Goal: Task Accomplishment & Management: Use online tool/utility

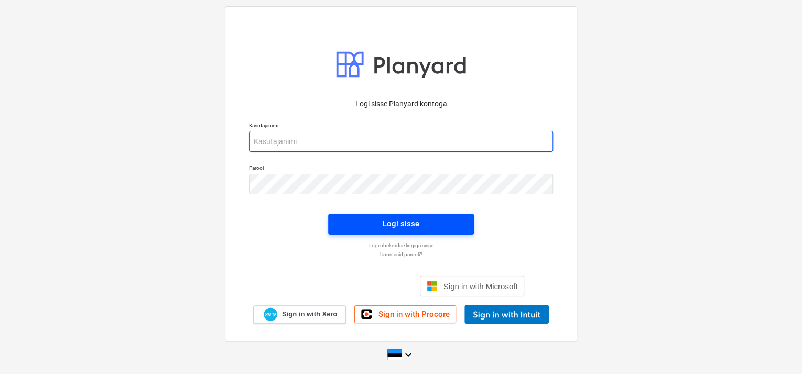
type input "[EMAIL_ADDRESS][DOMAIN_NAME]"
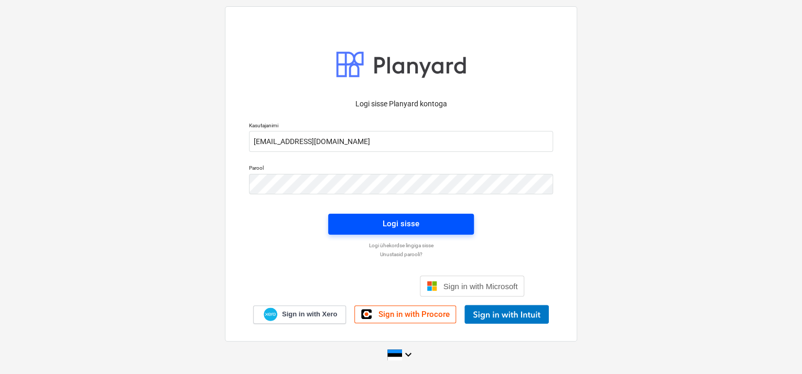
click at [403, 219] on div "Logi sisse" at bounding box center [401, 224] width 37 height 14
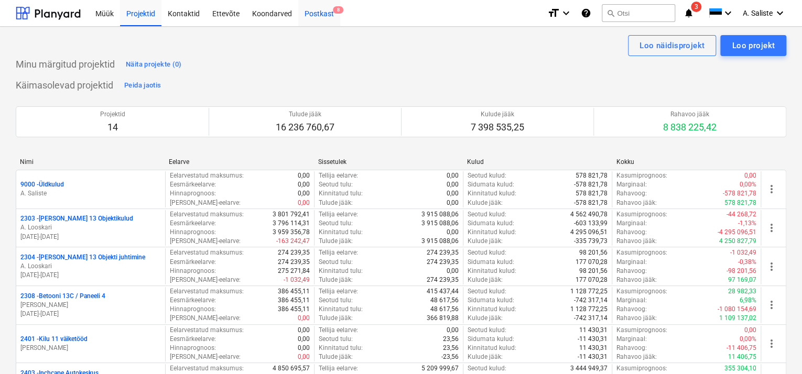
click at [333, 9] on span "8" at bounding box center [338, 9] width 10 height 7
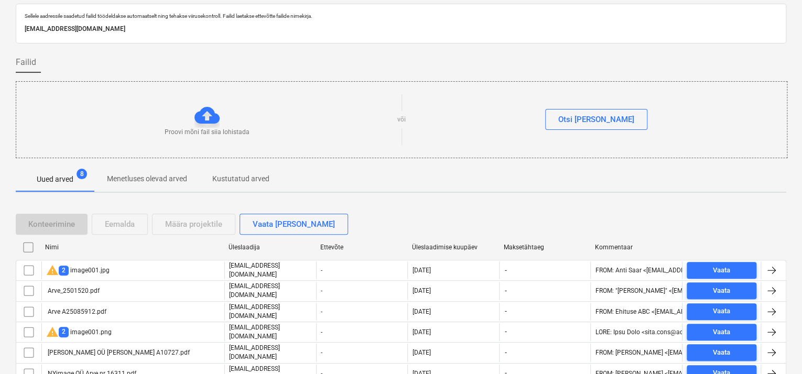
scroll to position [70, 0]
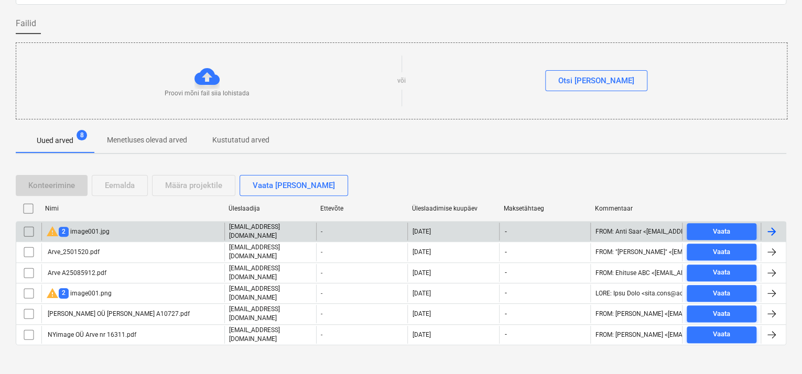
click at [91, 231] on div "warning 2 image001.jpg" at bounding box center [77, 231] width 63 height 13
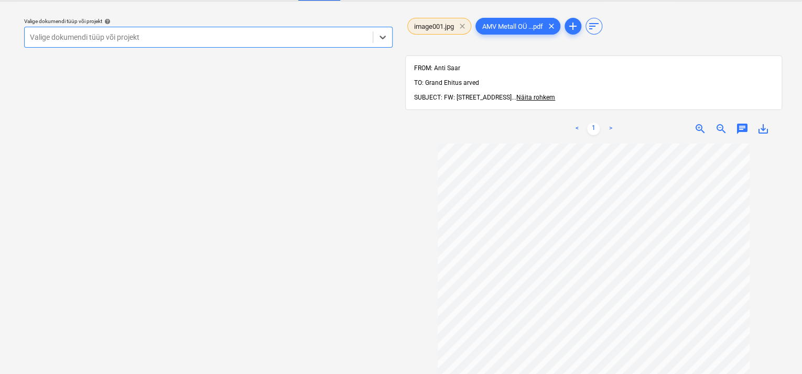
click at [464, 26] on span "clear" at bounding box center [462, 26] width 13 height 13
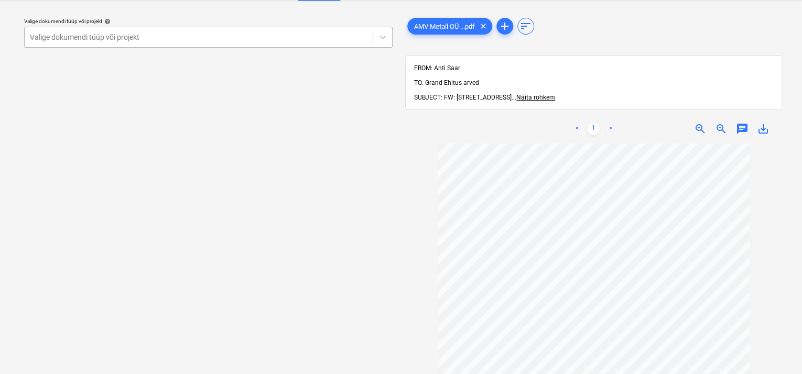
click at [304, 31] on div "Valige dokumendi tüüp või projekt" at bounding box center [199, 37] width 348 height 15
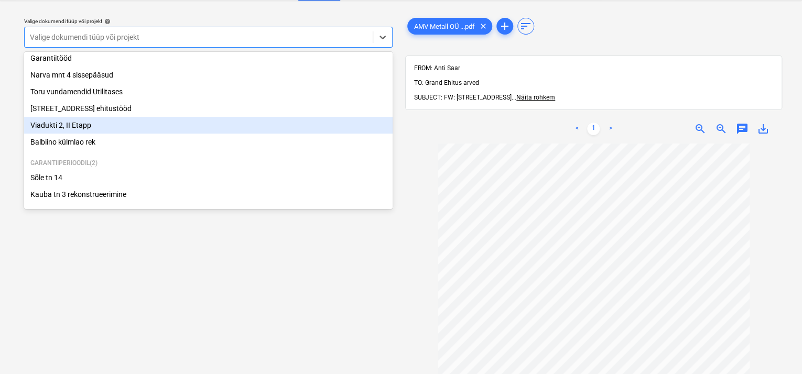
scroll to position [141, 0]
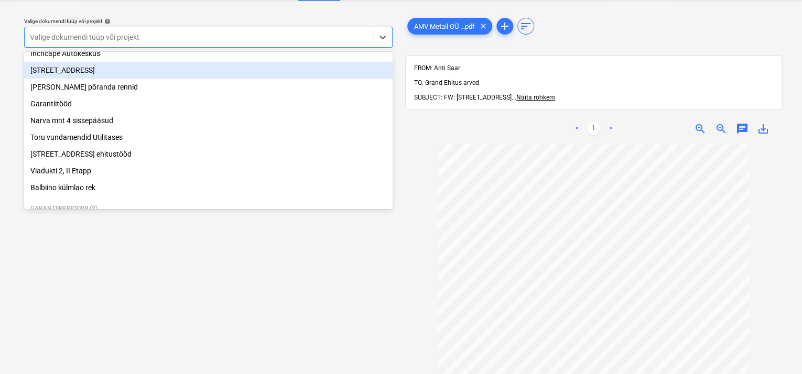
click at [147, 70] on div "[STREET_ADDRESS]" at bounding box center [208, 70] width 369 height 17
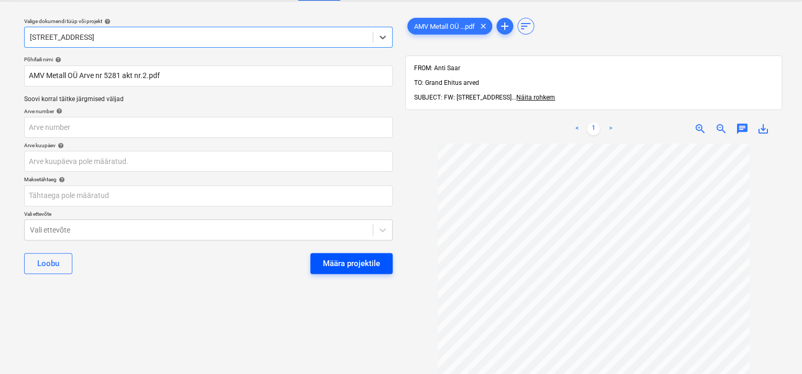
click at [346, 259] on div "Määra projektile" at bounding box center [351, 264] width 57 height 14
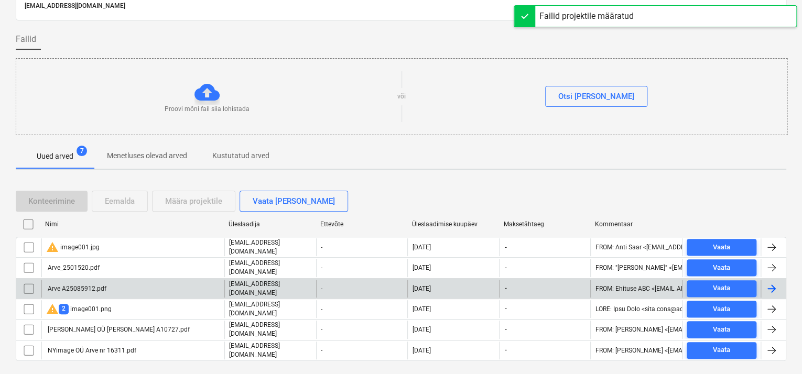
scroll to position [70, 0]
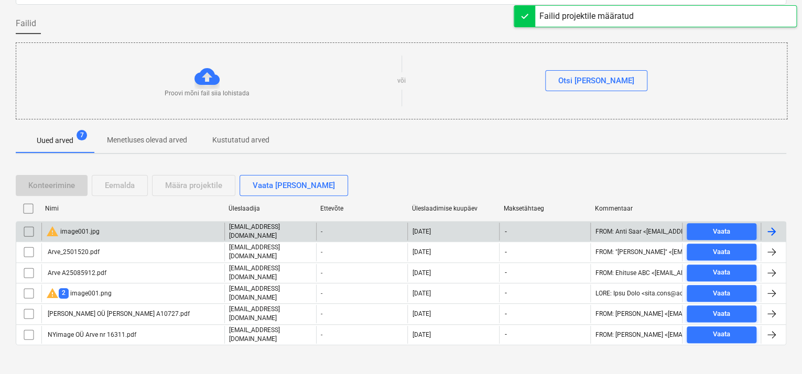
click at [30, 229] on input "checkbox" at bounding box center [28, 231] width 17 height 17
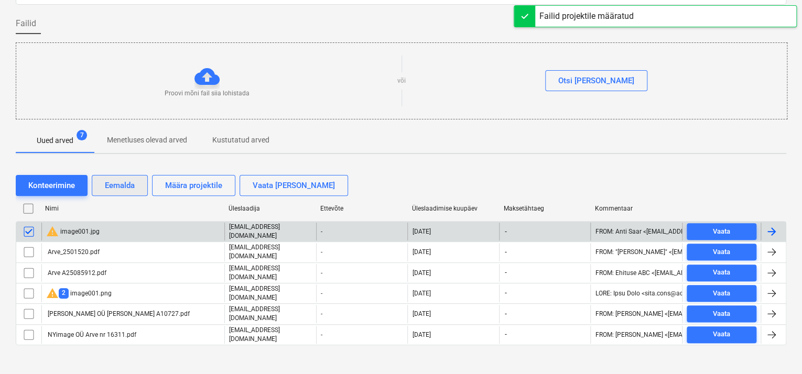
click at [101, 184] on button "Eemalda" at bounding box center [120, 185] width 56 height 21
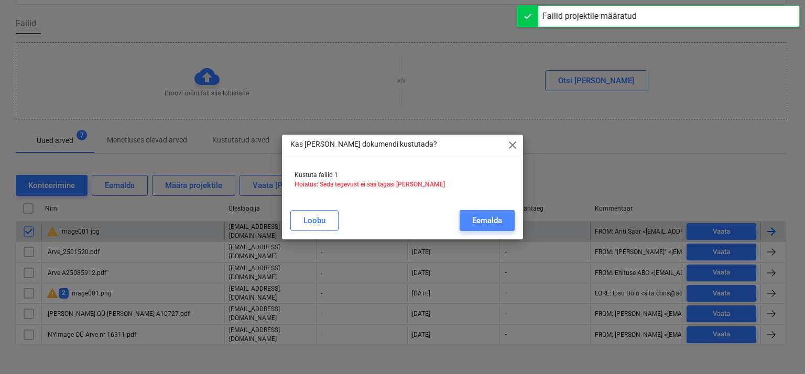
click at [486, 218] on div "Eemalda" at bounding box center [487, 221] width 30 height 14
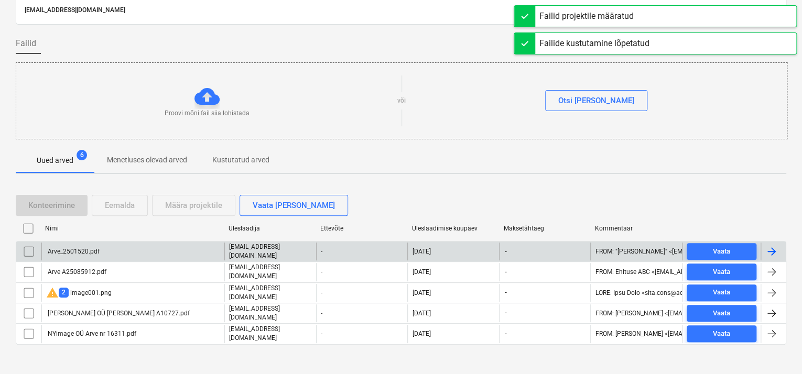
scroll to position [51, 0]
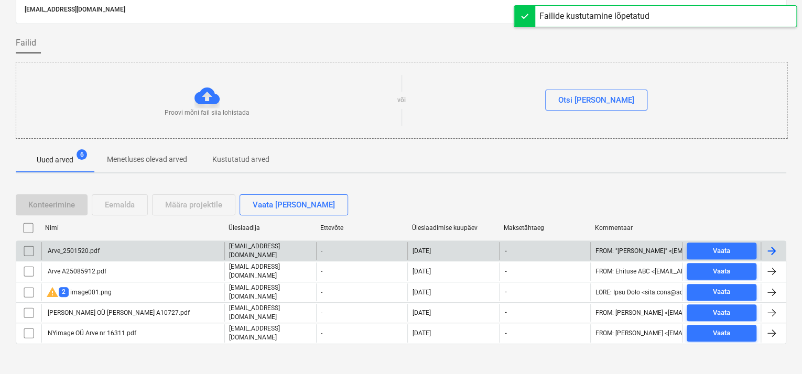
click at [90, 250] on div "Arve_2501520.pdf" at bounding box center [72, 250] width 53 height 7
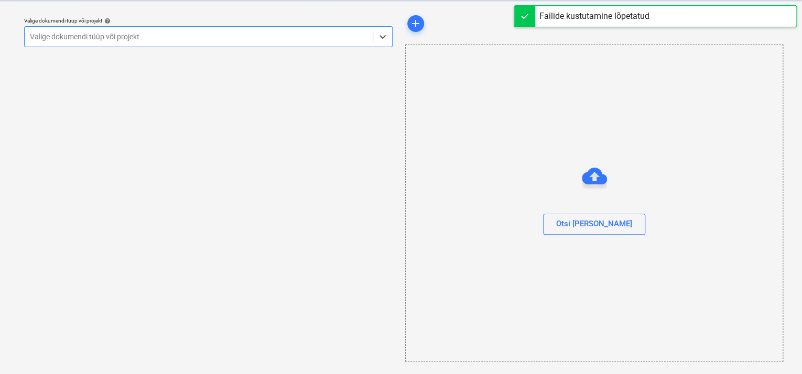
scroll to position [26, 0]
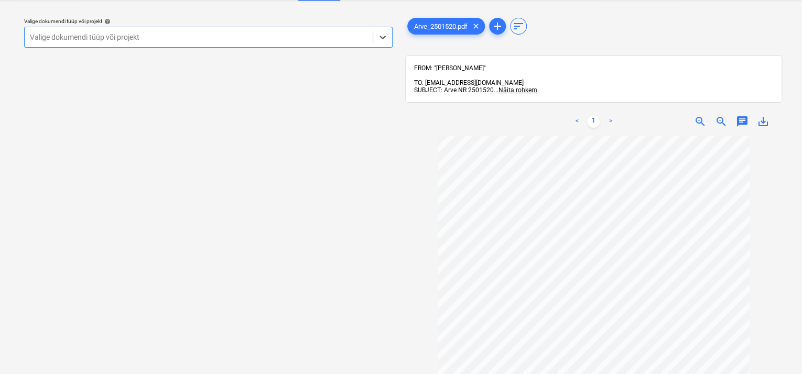
click at [304, 35] on div at bounding box center [199, 37] width 338 height 10
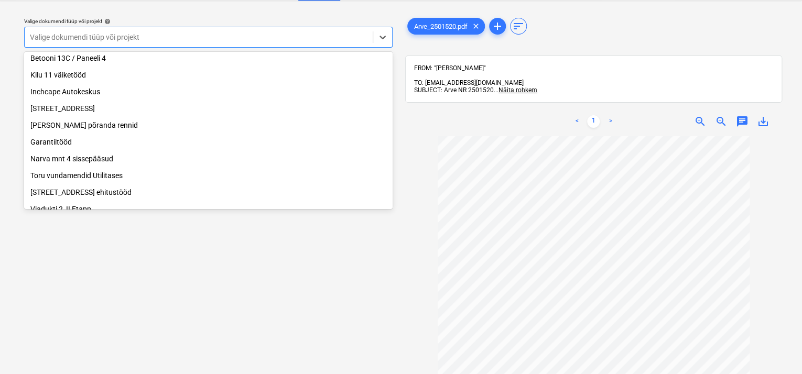
scroll to position [105, 0]
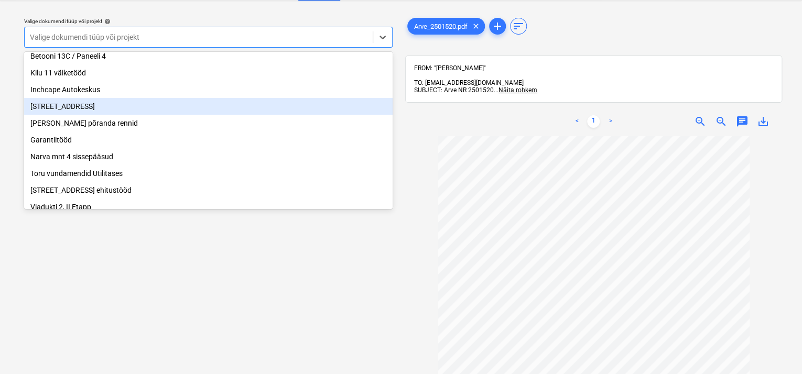
click at [133, 108] on div "[STREET_ADDRESS]" at bounding box center [208, 106] width 369 height 17
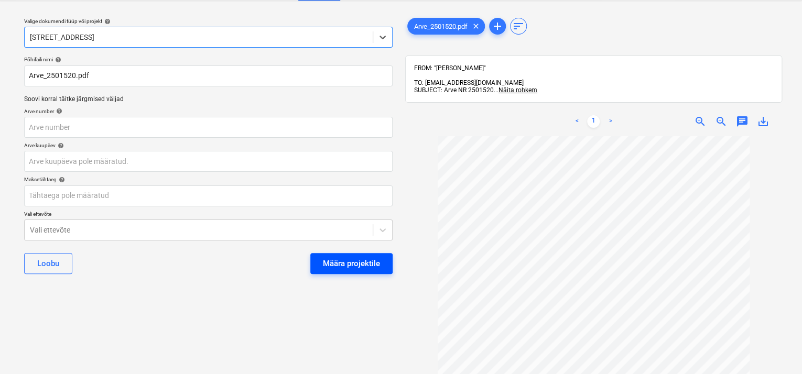
click at [342, 268] on div "Määra projektile" at bounding box center [351, 264] width 57 height 14
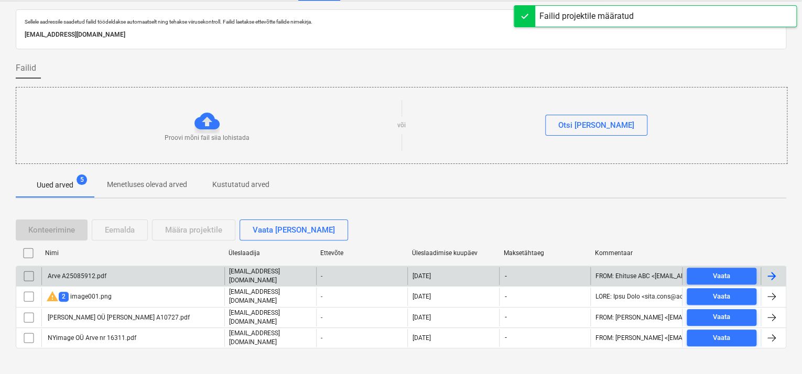
scroll to position [31, 0]
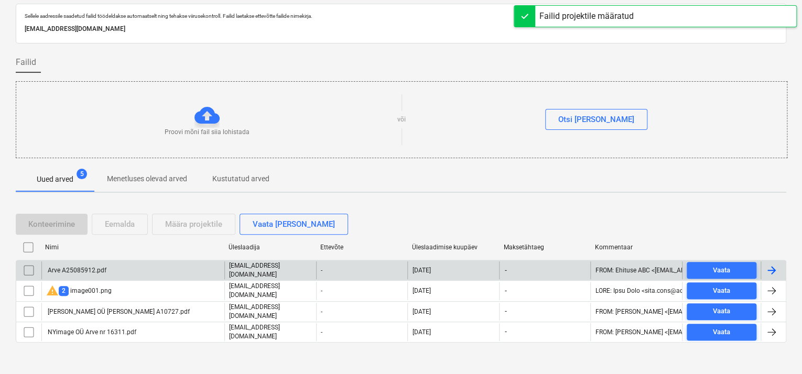
click at [166, 267] on div "Arve A25085912.pdf" at bounding box center [132, 271] width 183 height 18
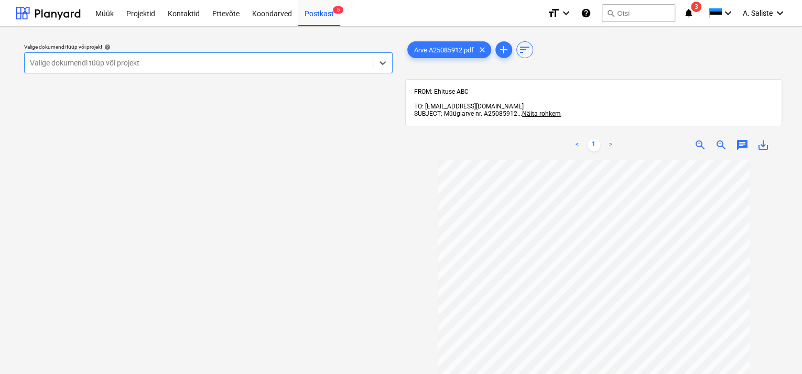
click at [355, 62] on div at bounding box center [199, 63] width 338 height 10
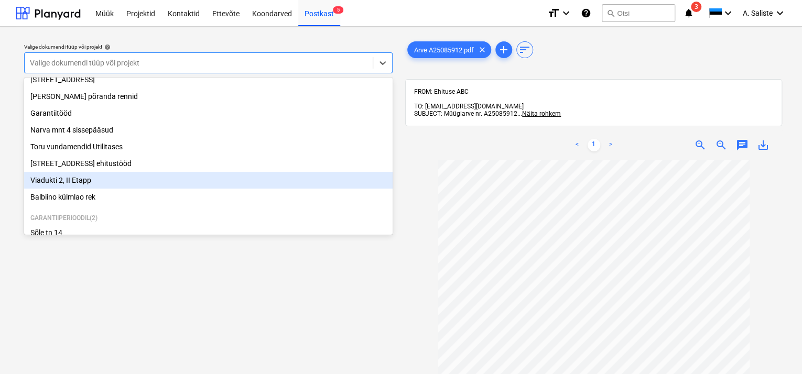
scroll to position [193, 0]
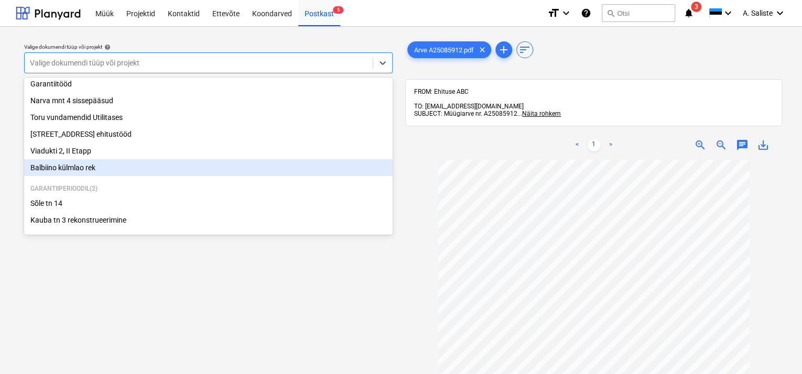
click at [95, 166] on div "Balbiino külmlao rek" at bounding box center [208, 167] width 369 height 17
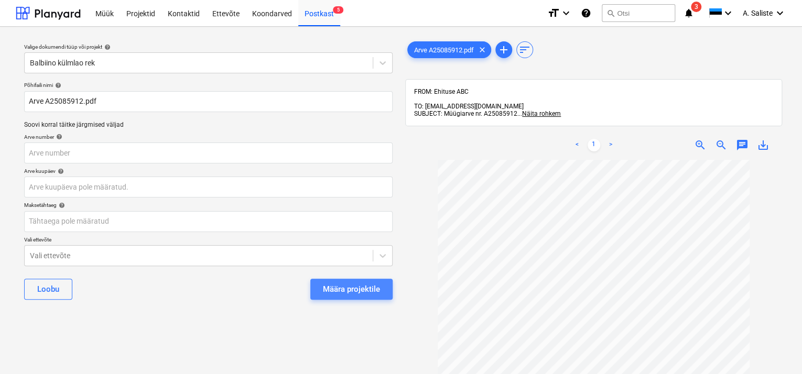
click at [375, 287] on div "Määra projektile" at bounding box center [351, 290] width 57 height 14
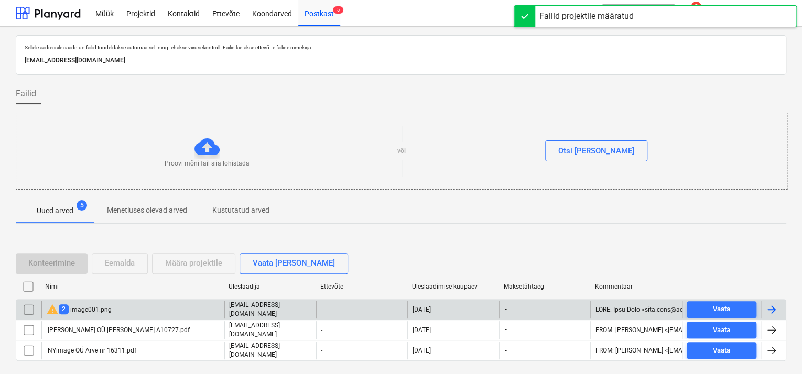
scroll to position [31, 0]
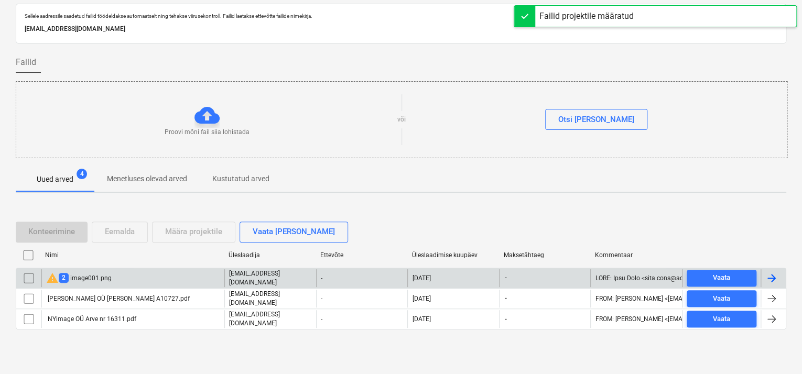
click at [104, 276] on div "warning 2 image001.png" at bounding box center [79, 278] width 66 height 13
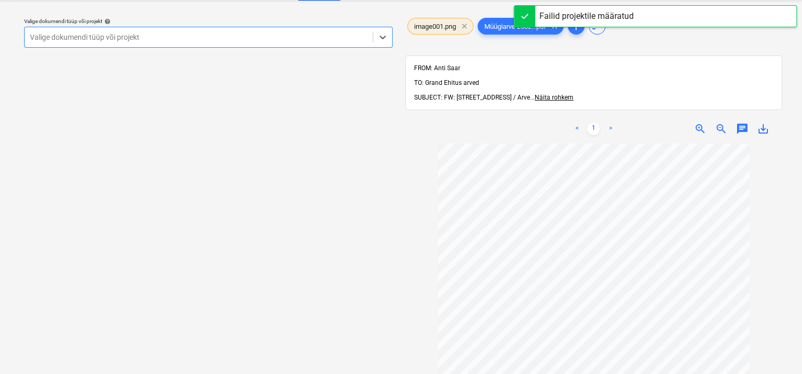
click at [466, 29] on span "clear" at bounding box center [464, 26] width 13 height 13
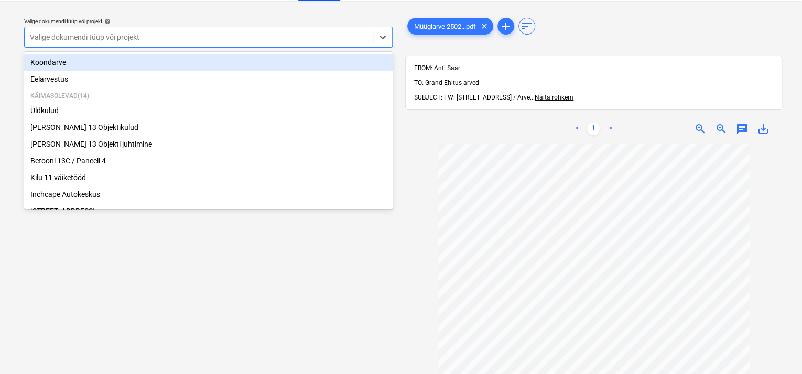
click at [337, 39] on div at bounding box center [199, 37] width 338 height 10
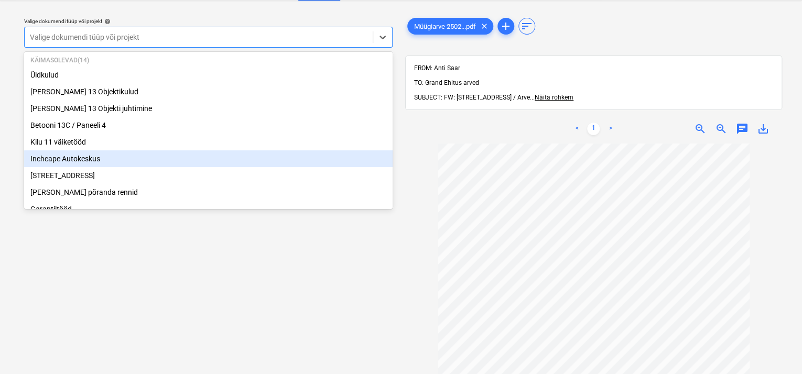
scroll to position [52, 0]
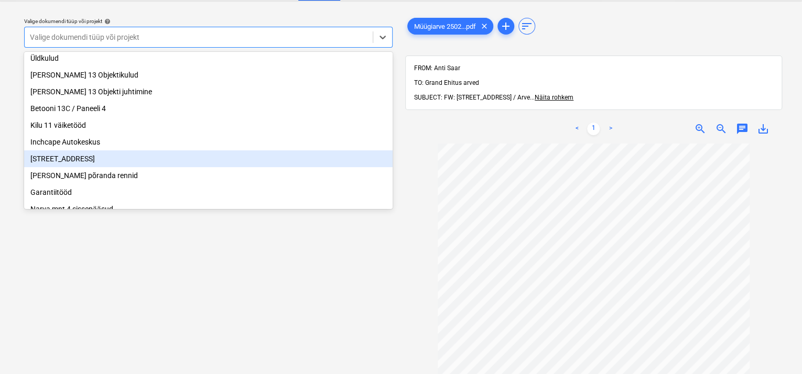
click at [117, 167] on div "[STREET_ADDRESS]" at bounding box center [208, 158] width 369 height 17
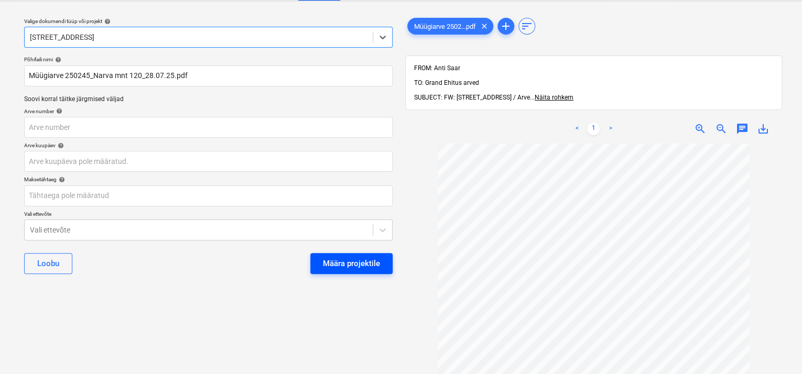
click at [356, 262] on div "Määra projektile" at bounding box center [351, 264] width 57 height 14
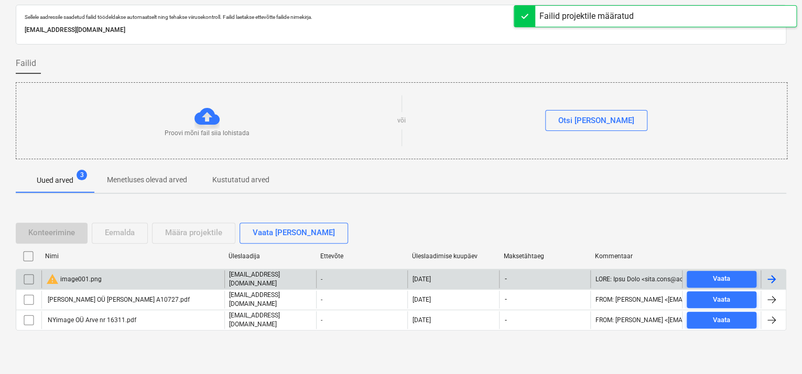
scroll to position [31, 0]
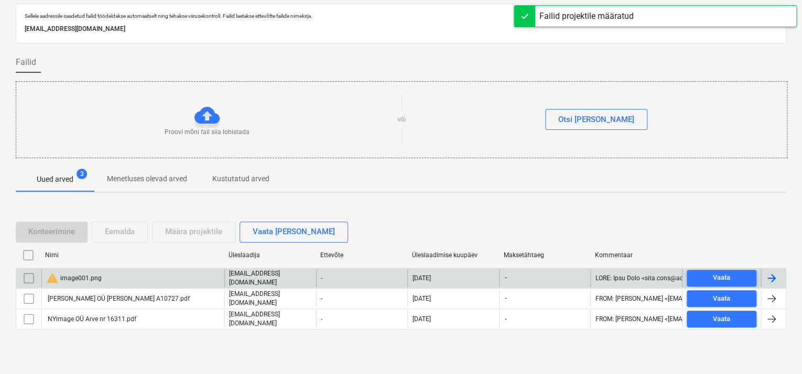
click at [31, 280] on input "checkbox" at bounding box center [28, 278] width 17 height 17
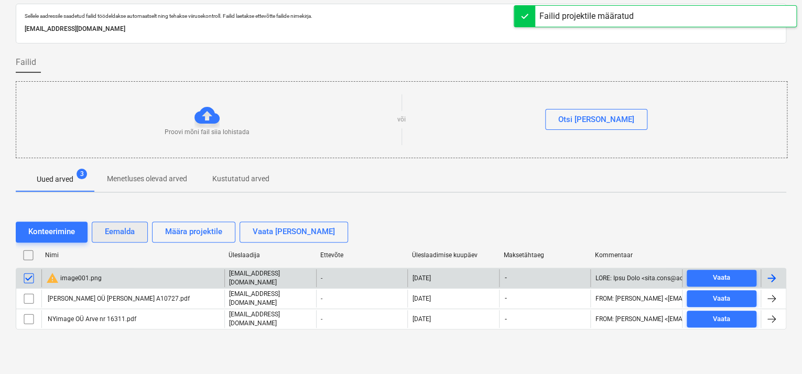
click at [116, 230] on div "Eemalda" at bounding box center [120, 232] width 30 height 14
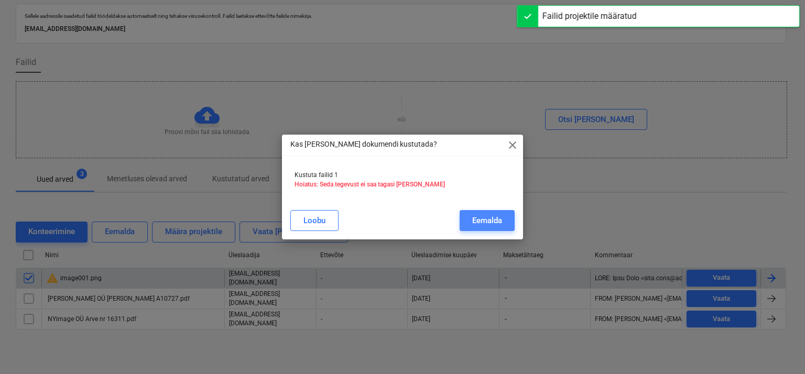
click at [489, 217] on div "Eemalda" at bounding box center [487, 221] width 30 height 14
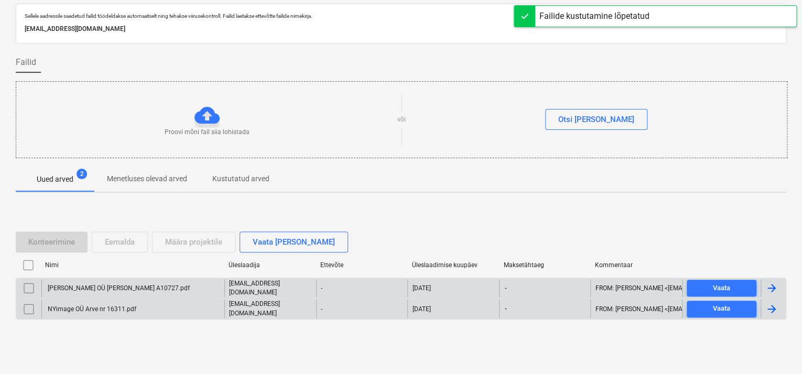
click at [100, 308] on div "NYimage OÜ Arve nr 16311.pdf" at bounding box center [91, 309] width 90 height 7
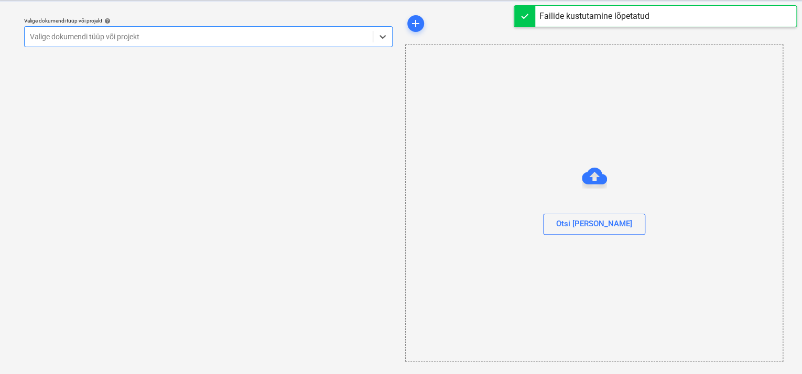
scroll to position [26, 0]
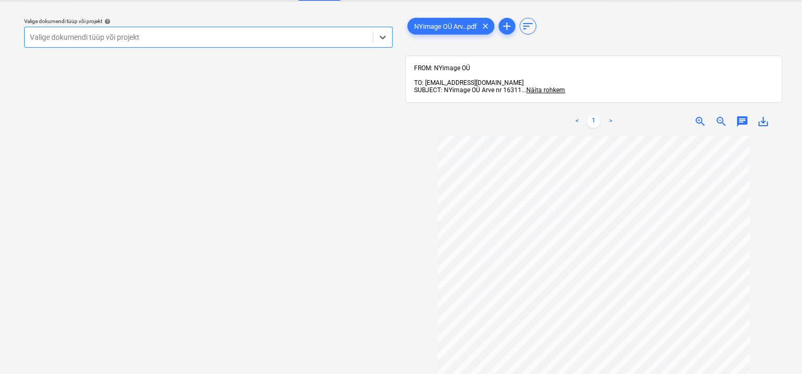
click at [350, 39] on div at bounding box center [199, 37] width 338 height 10
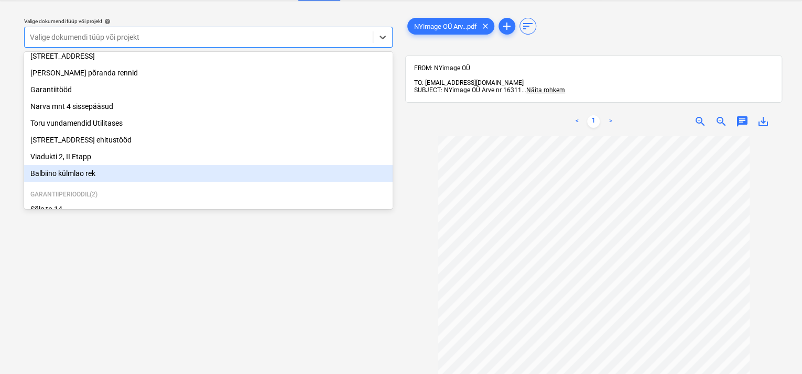
scroll to position [142, 0]
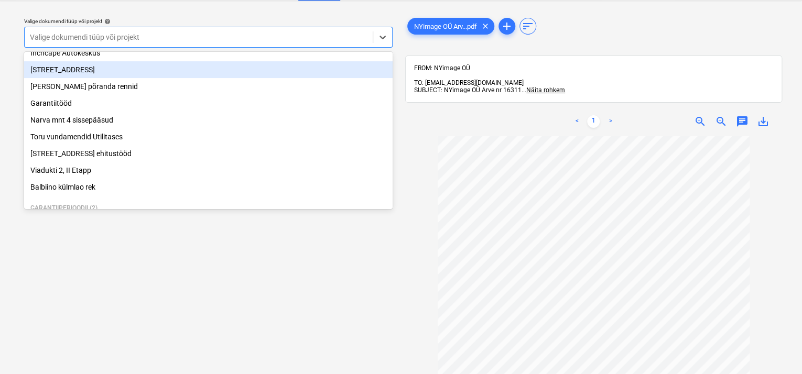
click at [90, 77] on div "[STREET_ADDRESS]" at bounding box center [208, 69] width 369 height 17
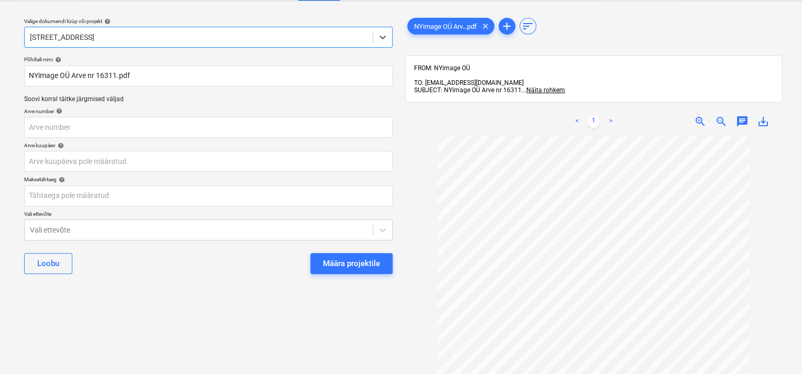
click at [325, 265] on div "Määra projektile" at bounding box center [351, 264] width 57 height 14
